Goal: Task Accomplishment & Management: Complete application form

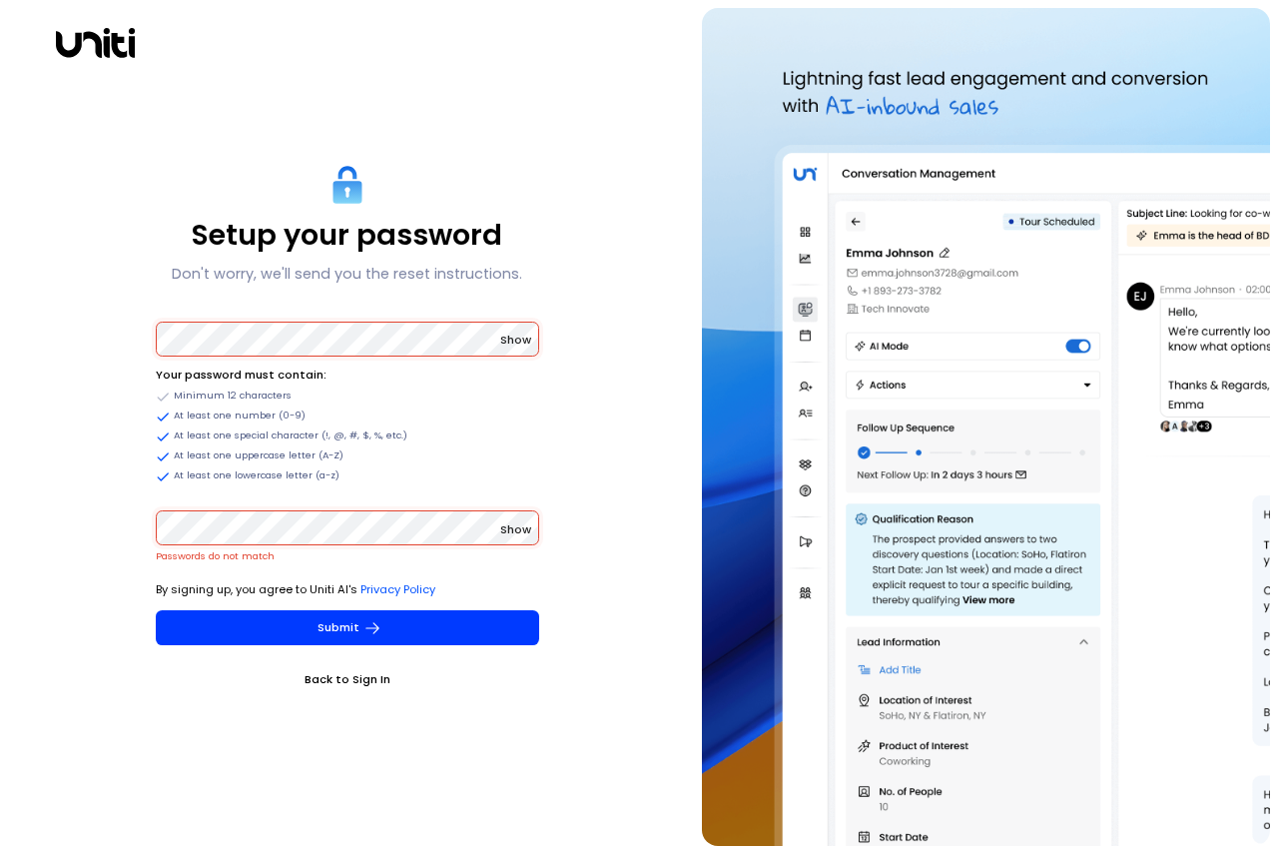
click at [148, 340] on div "Setup your password Don't worry, we'll send you the reset instructions. Show Yo…" at bounding box center [347, 427] width 678 height 838
click at [149, 543] on div "Setup your password Don't worry, we'll send you the reset instructions. Show Yo…" at bounding box center [347, 427] width 678 height 838
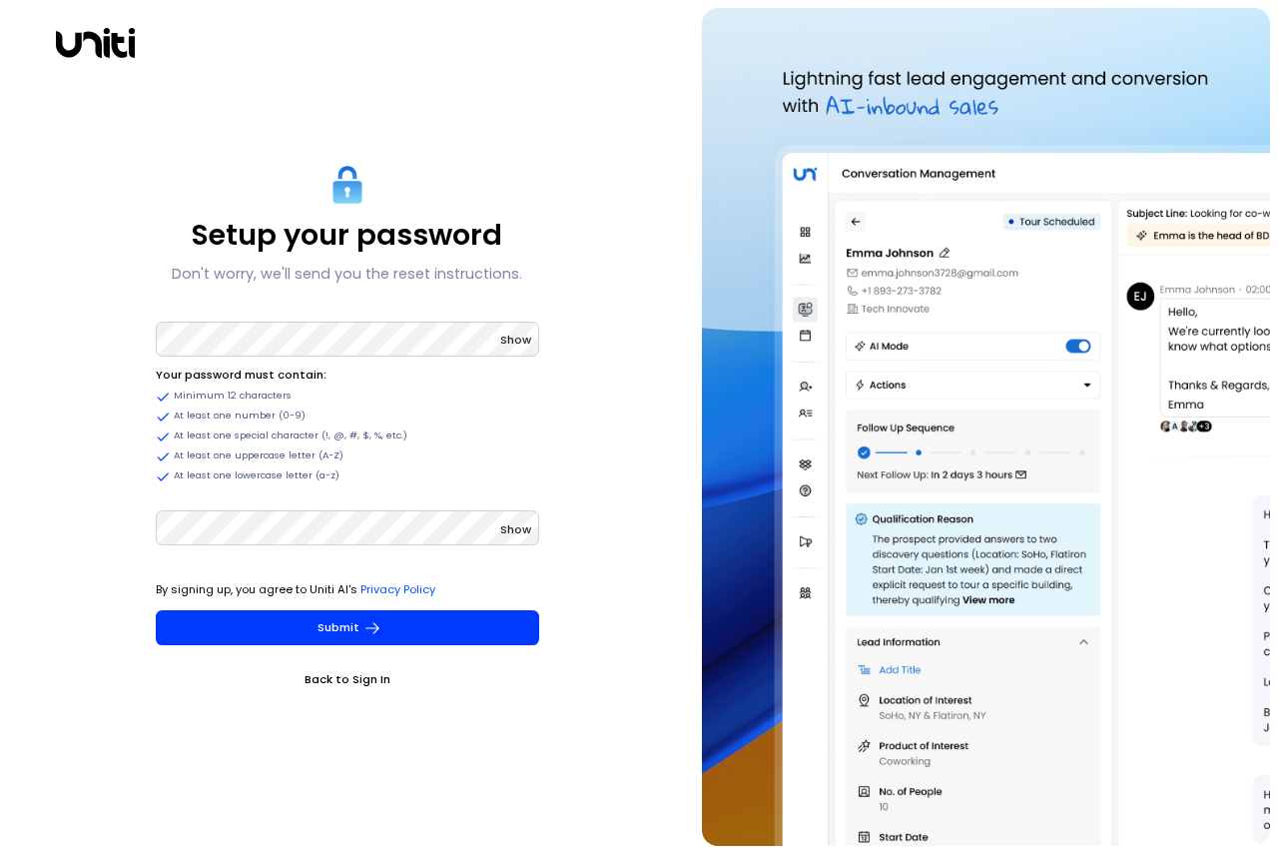
click at [525, 533] on span "Show" at bounding box center [515, 529] width 31 height 16
click at [520, 528] on span "Hide" at bounding box center [518, 529] width 26 height 16
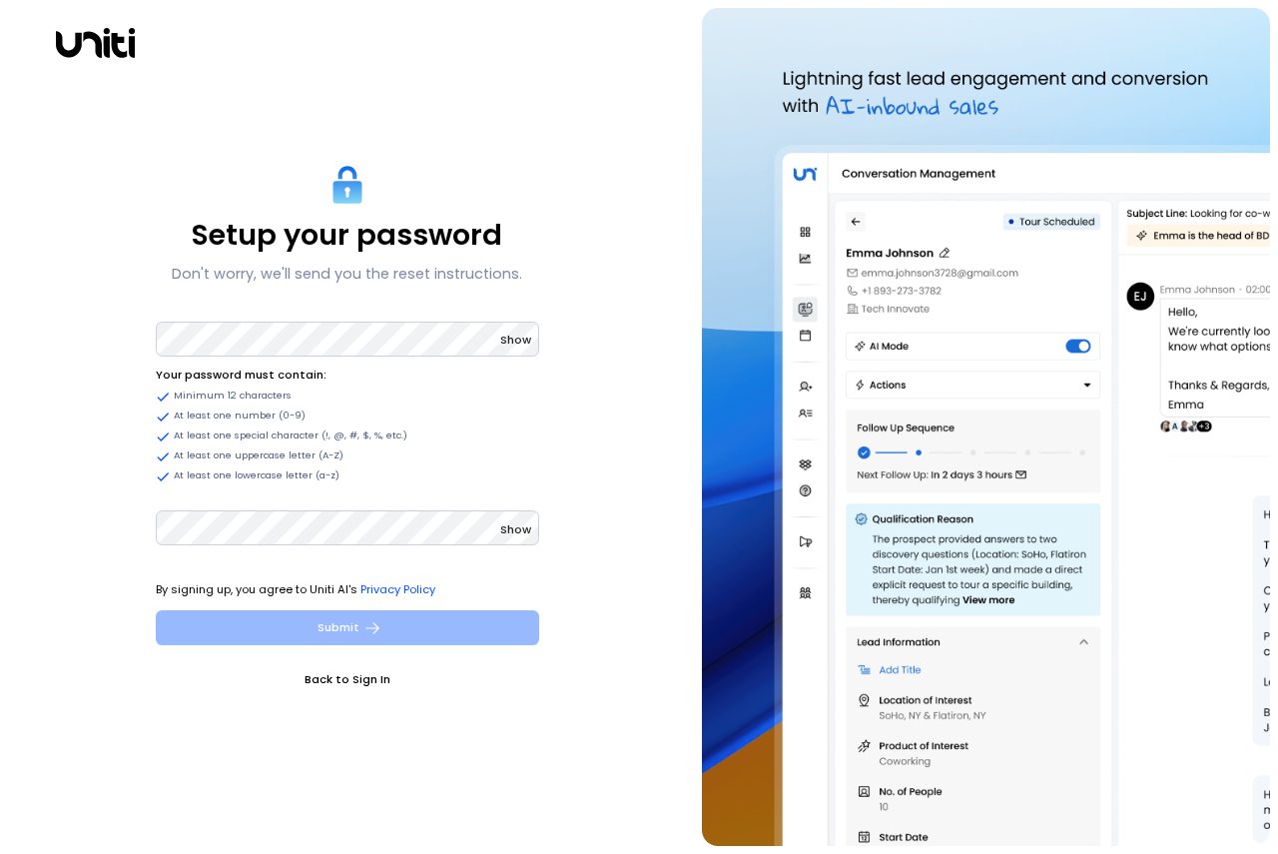
click at [382, 619] on button "Submit" at bounding box center [347, 627] width 383 height 35
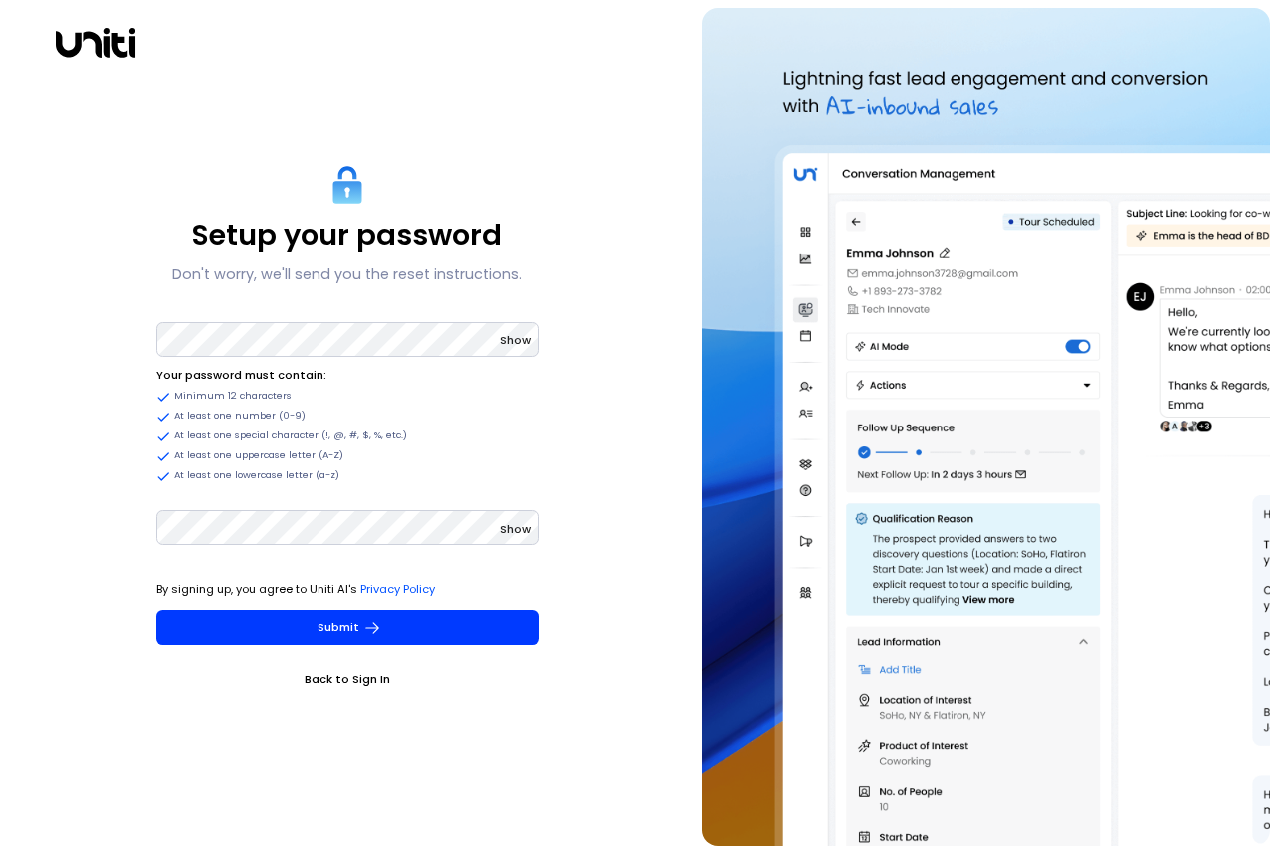
click at [509, 534] on span "Show" at bounding box center [515, 529] width 31 height 16
click at [515, 529] on span "Hide" at bounding box center [518, 529] width 26 height 16
click at [514, 342] on span "Show" at bounding box center [515, 339] width 31 height 16
click at [519, 345] on span "Hide" at bounding box center [518, 339] width 26 height 16
click at [350, 631] on button "Submit" at bounding box center [347, 627] width 383 height 35
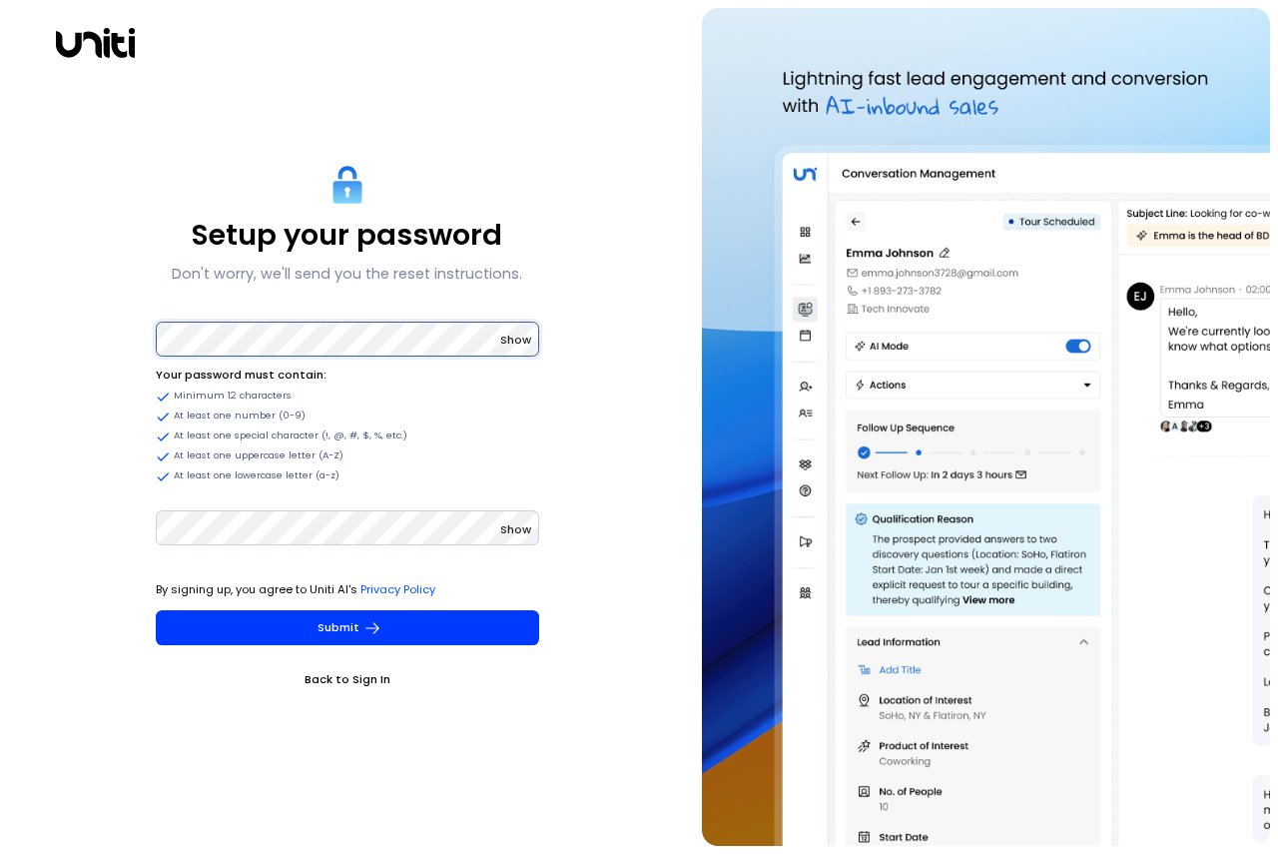
click at [147, 341] on div "Setup your password Don't worry, we'll send you the reset instructions. Show Yo…" at bounding box center [347, 427] width 678 height 838
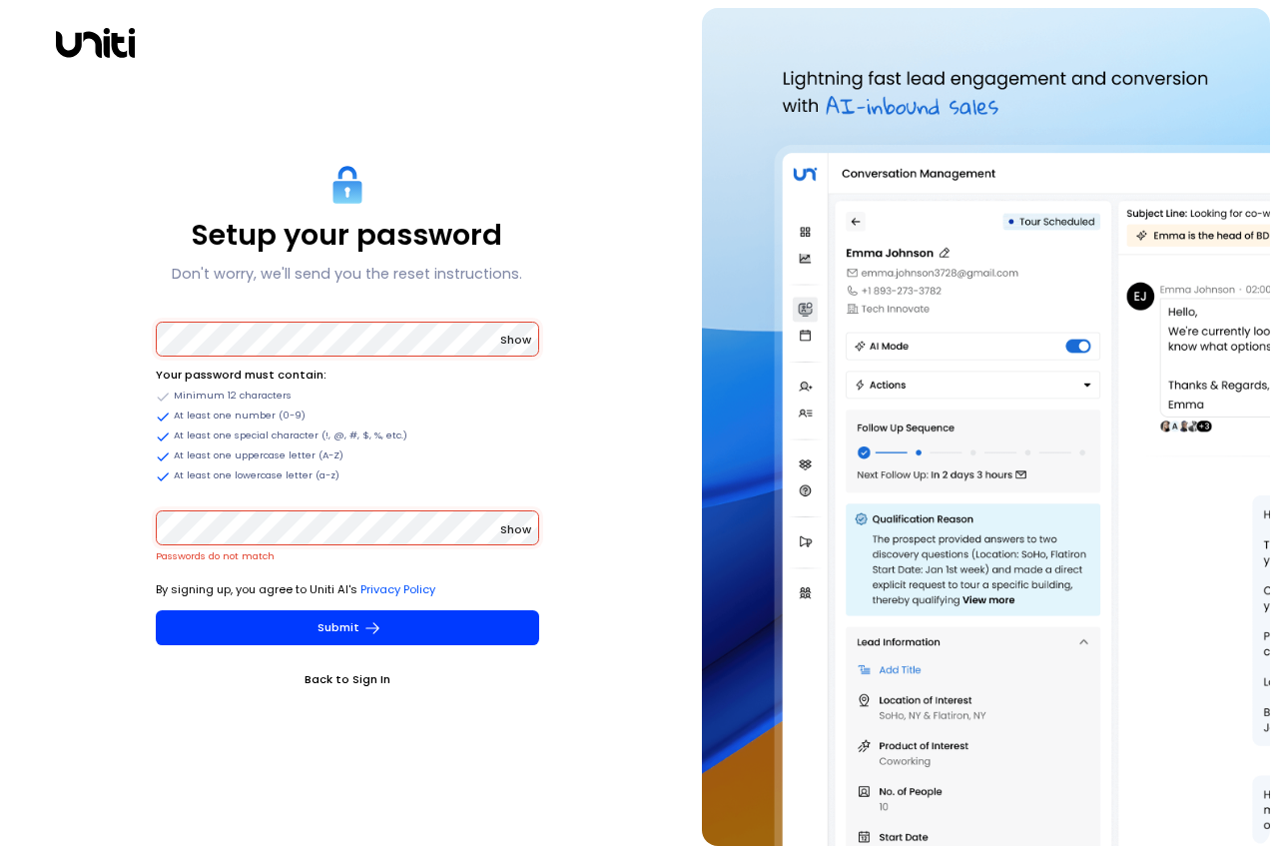
click at [108, 554] on div "Setup your password Don't worry, we'll send you the reset instructions. Show Yo…" at bounding box center [347, 427] width 678 height 838
click at [127, 346] on div "Setup your password Don't worry, we'll send you the reset instructions. Show Yo…" at bounding box center [347, 427] width 678 height 838
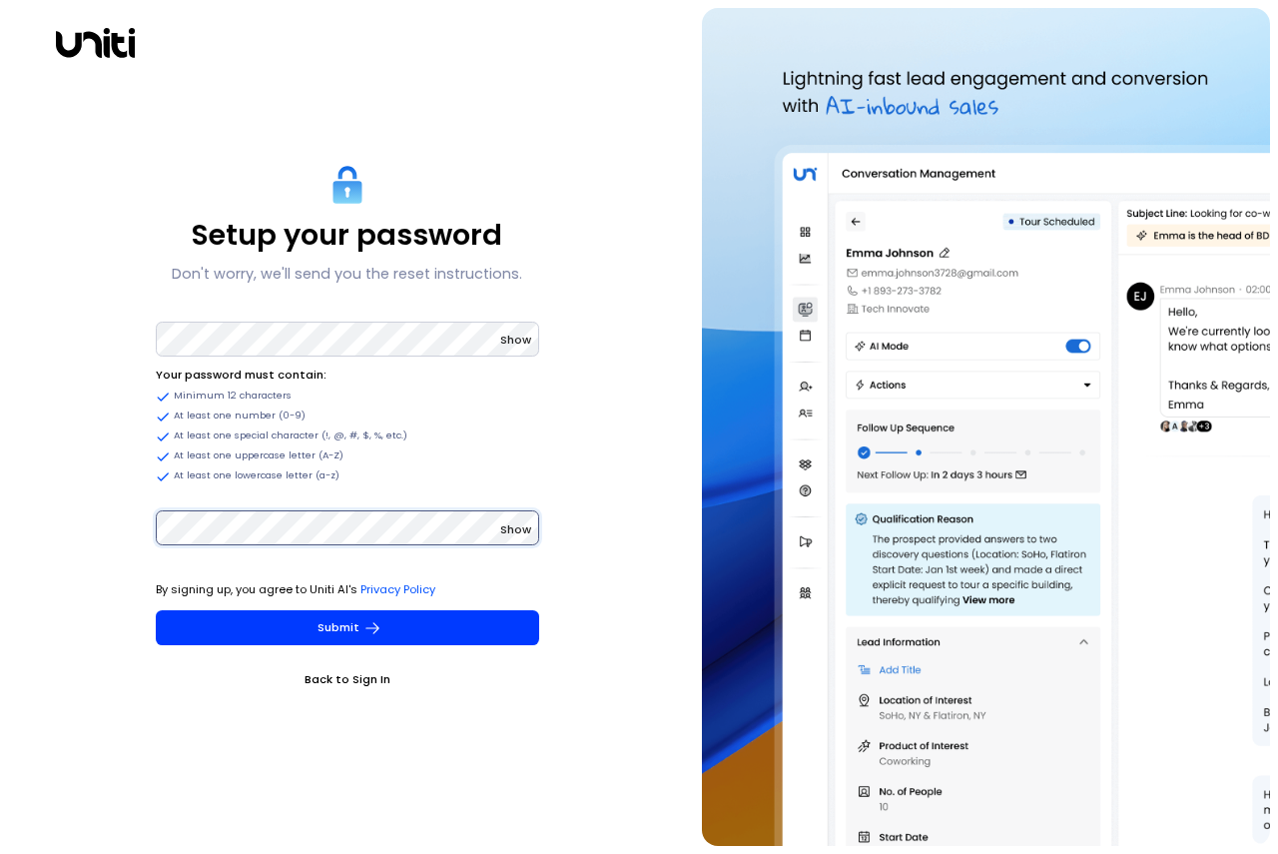
click at [109, 529] on div "Setup your password Don't worry, we'll send you the reset instructions. Show Yo…" at bounding box center [347, 427] width 678 height 838
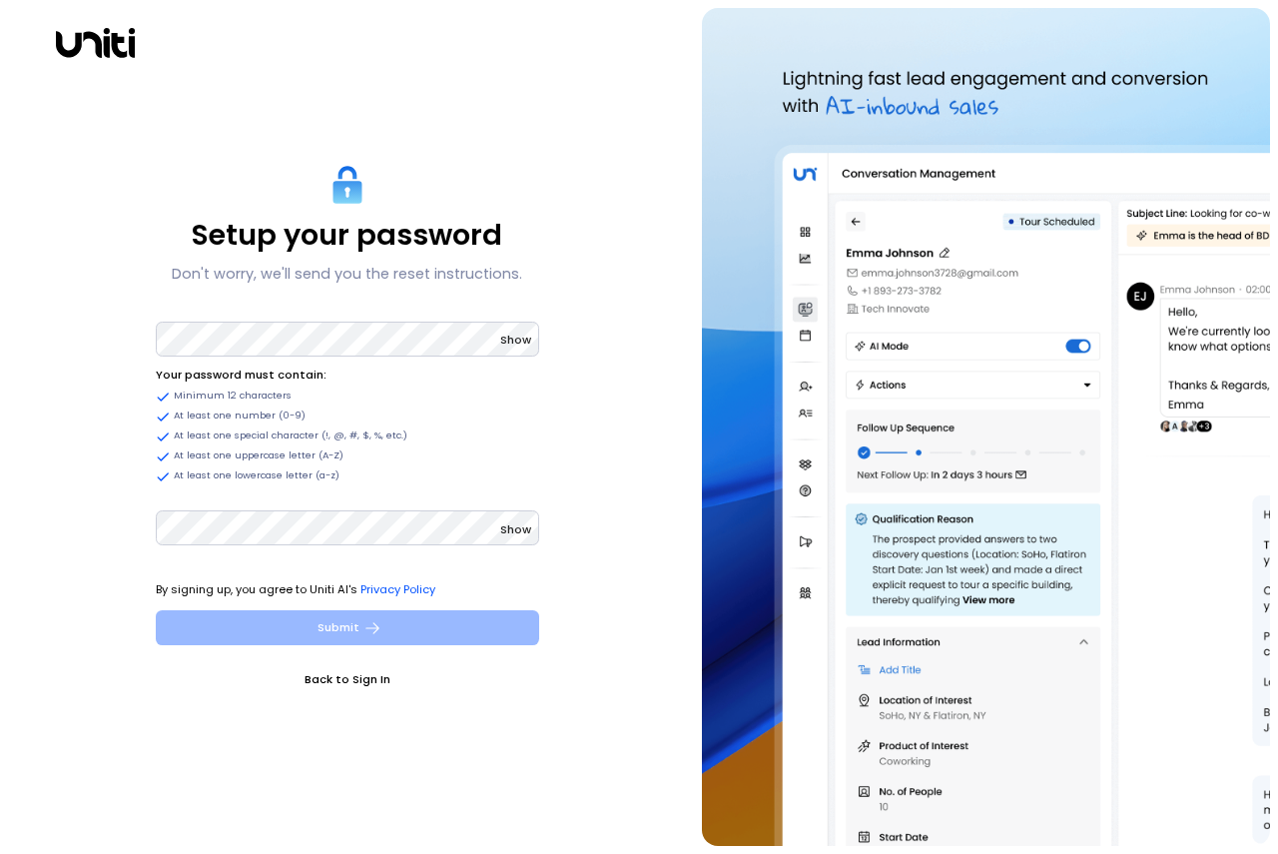
click at [372, 628] on icon "submit" at bounding box center [372, 627] width 14 height 11
click at [322, 631] on button "Submit" at bounding box center [347, 627] width 383 height 35
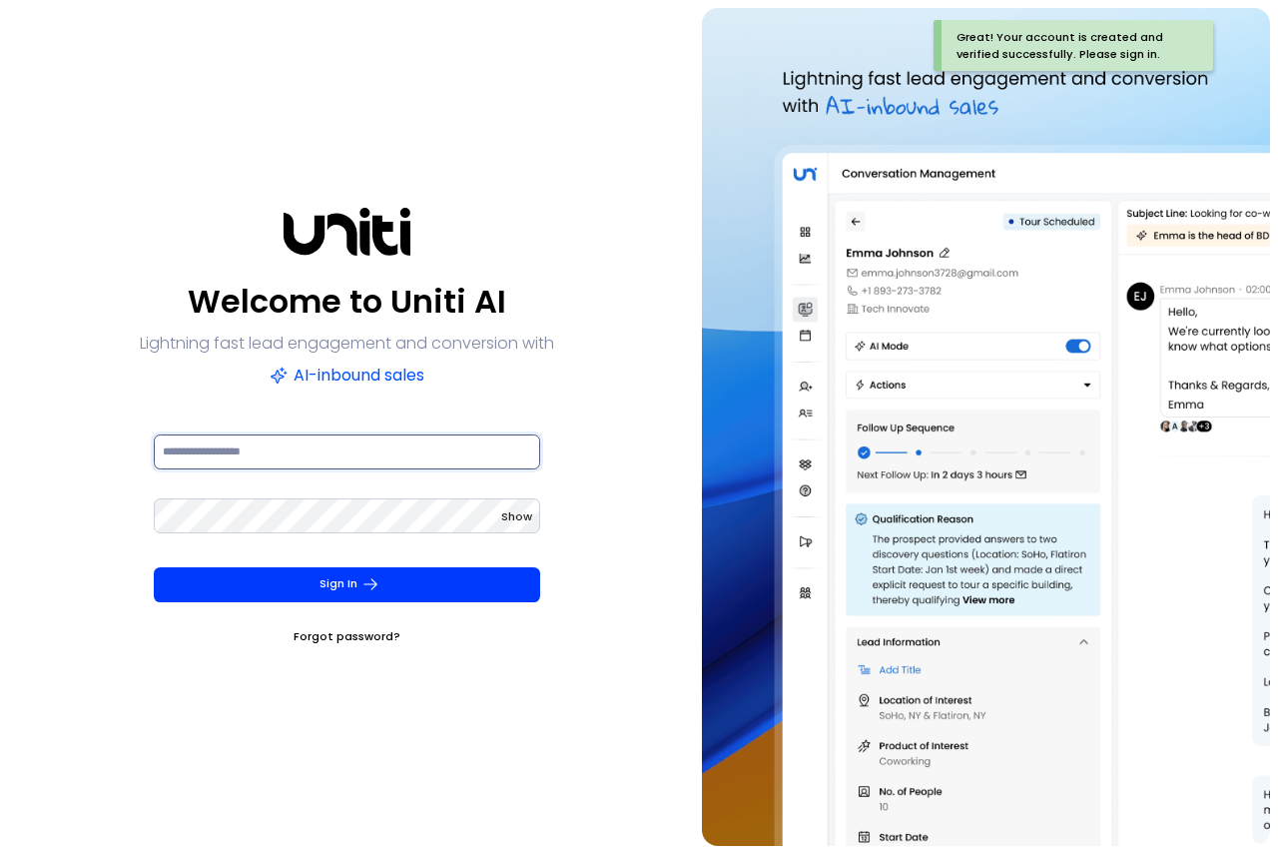
click at [244, 453] on input at bounding box center [347, 451] width 386 height 35
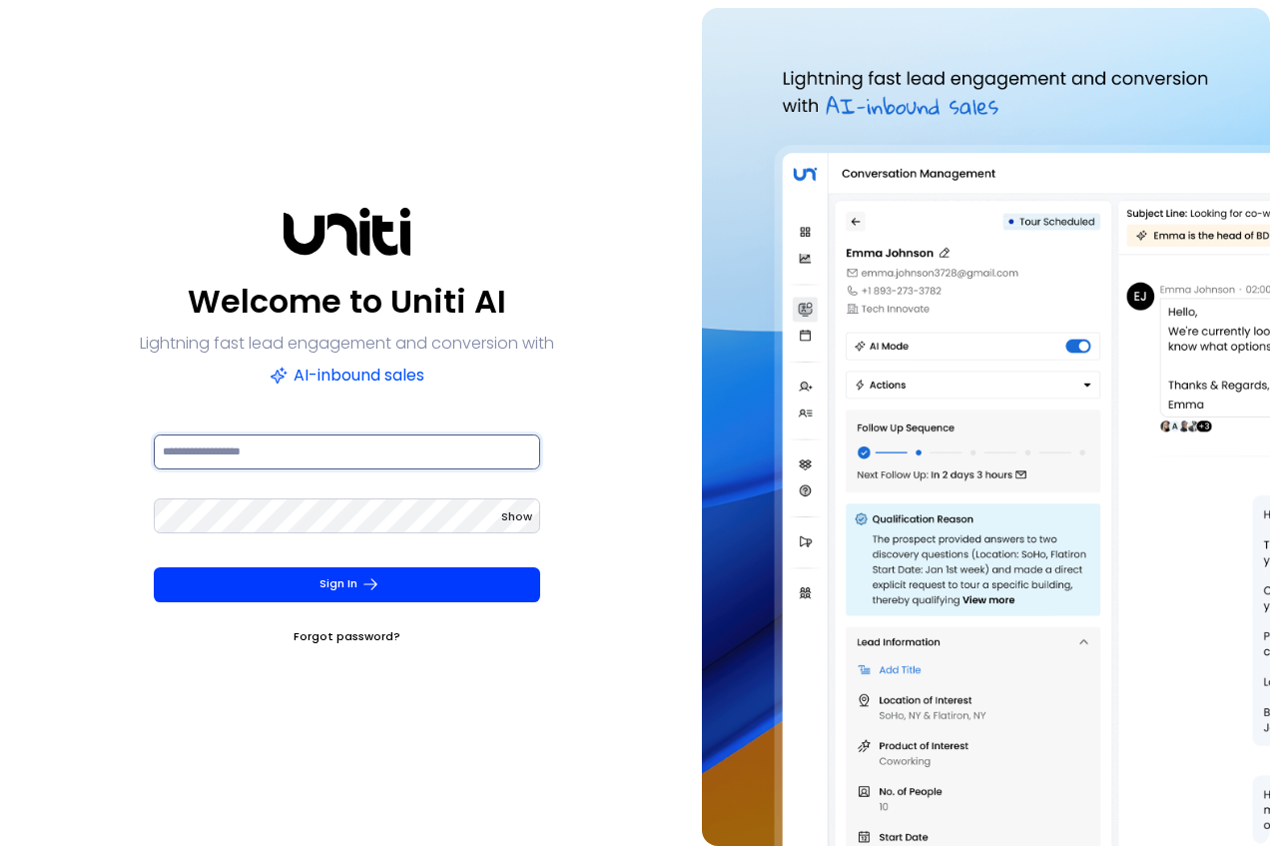
type input "**********"
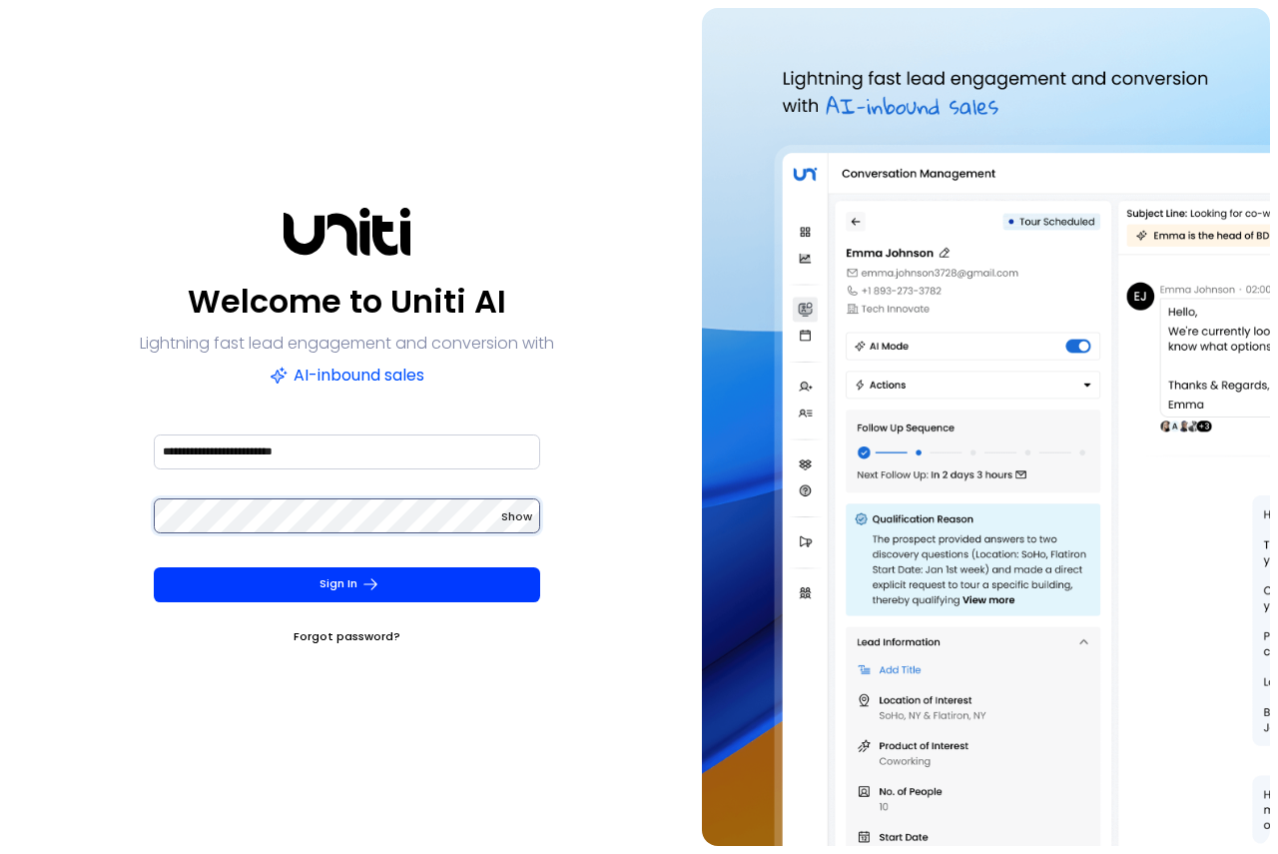
click at [154, 567] on button "Sign In" at bounding box center [347, 584] width 386 height 35
